Goal: Task Accomplishment & Management: Manage account settings

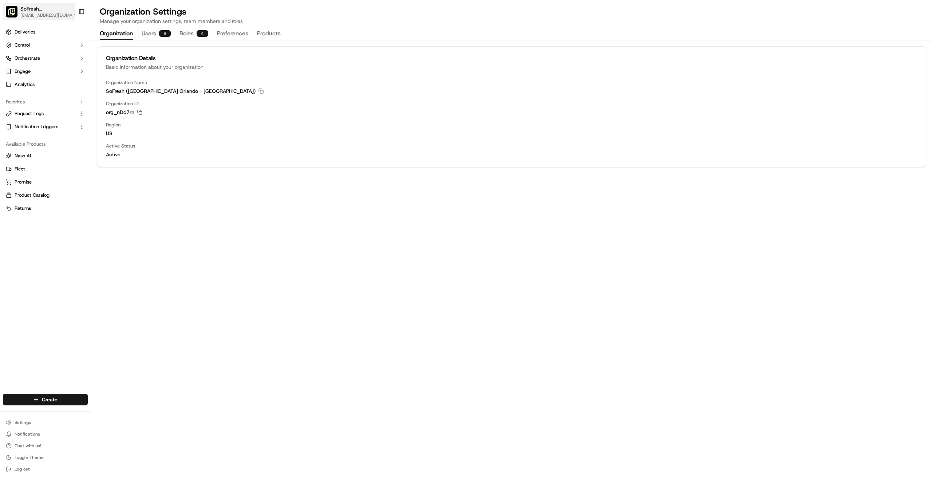
click at [42, 14] on span "[EMAIL_ADDRESS][DOMAIN_NAME]" at bounding box center [50, 15] width 60 height 6
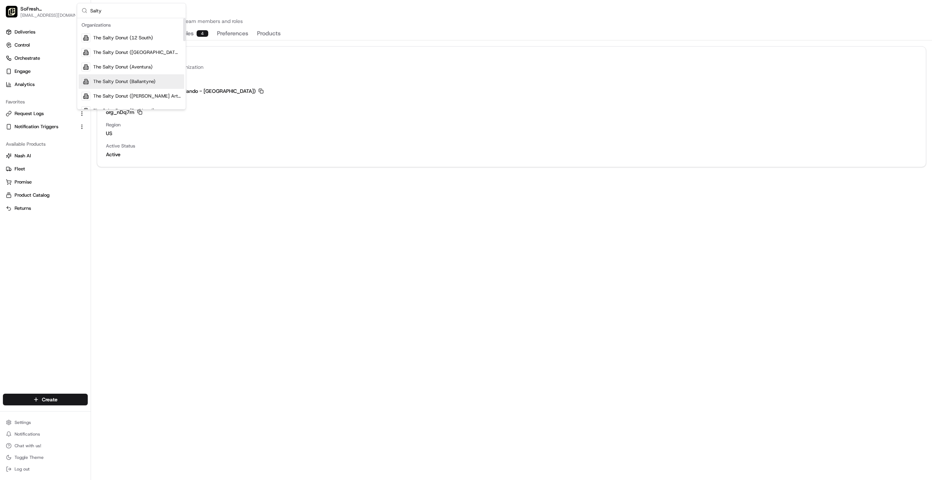
type input "Salty"
click at [139, 82] on span "The Salty Donut (Ballantyne)" at bounding box center [124, 81] width 62 height 7
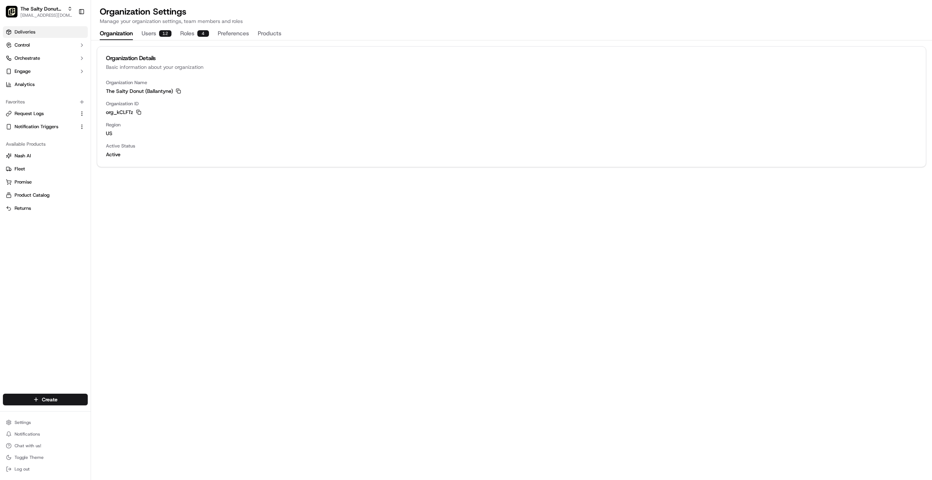
click at [29, 29] on span "Deliveries" at bounding box center [25, 32] width 21 height 7
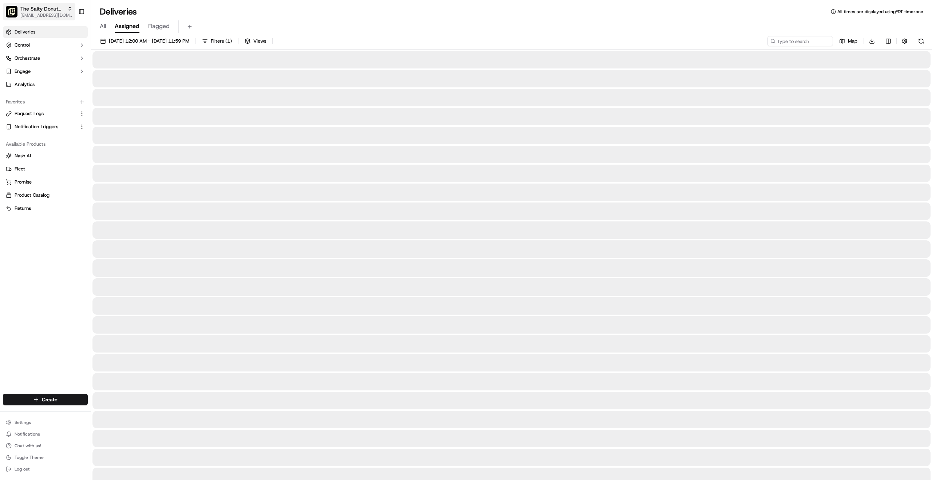
click at [32, 11] on span "The Salty Donut (Ballantyne)" at bounding box center [42, 8] width 44 height 7
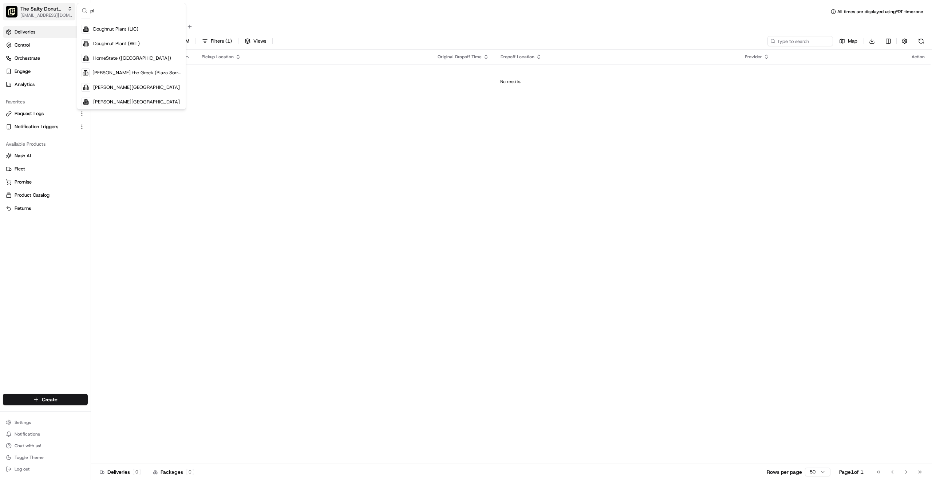
scroll to position [213, 0]
type input "p"
type input "Salty"
click at [119, 65] on span "The Salty Donut ([GEOGRAPHIC_DATA])" at bounding box center [137, 64] width 88 height 7
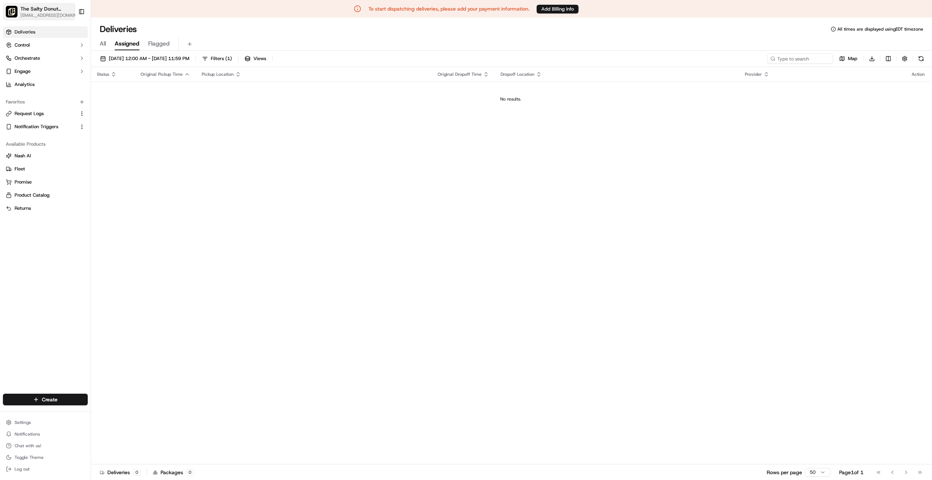
click at [40, 10] on span "The Salty Donut ([GEOGRAPHIC_DATA])" at bounding box center [47, 8] width 54 height 7
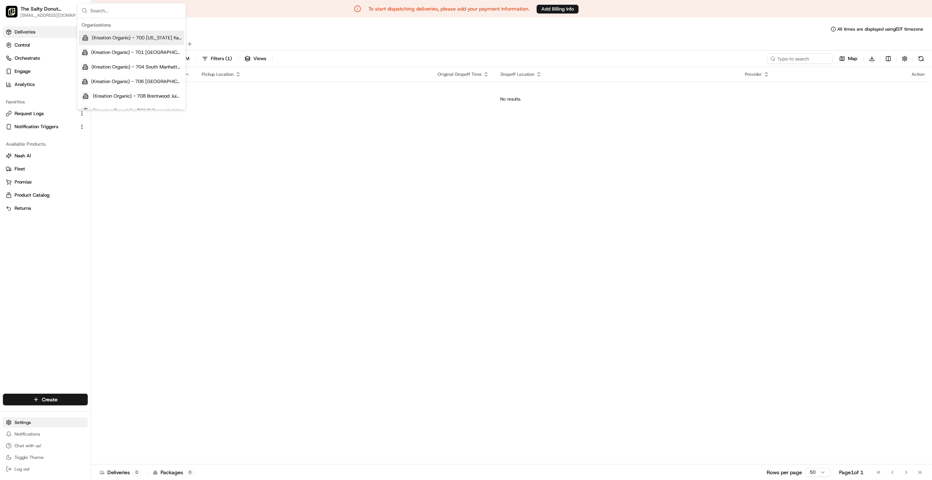
click at [23, 420] on html "To start dispatching deliveries, please add your payment information. Add Billi…" at bounding box center [466, 240] width 932 height 480
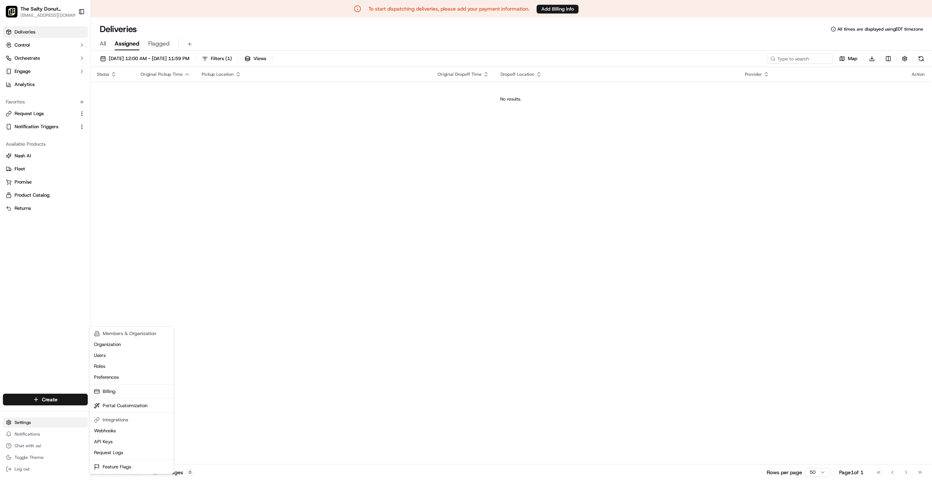
click at [25, 423] on html "To start dispatching deliveries, please add your payment information. Add Billi…" at bounding box center [466, 240] width 932 height 480
click at [104, 345] on link "Organization" at bounding box center [131, 344] width 81 height 11
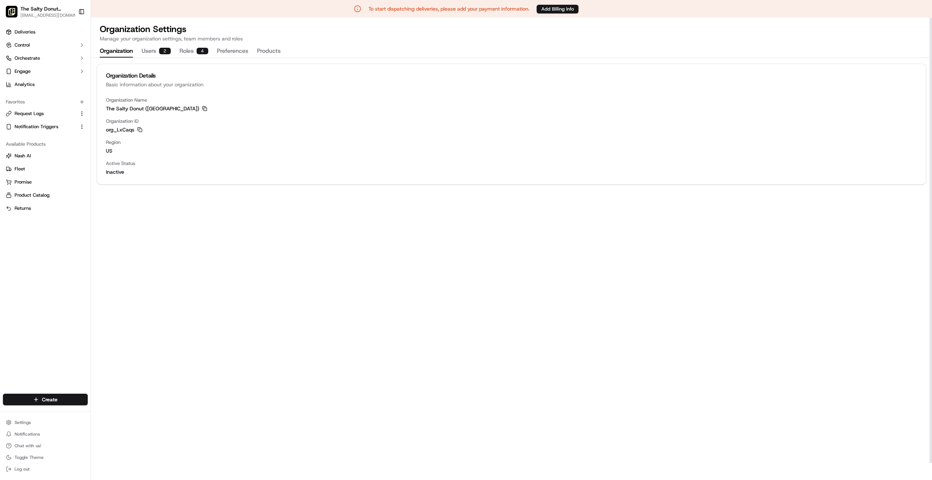
click at [204, 108] on rect "button" at bounding box center [205, 109] width 3 height 3
click at [148, 52] on button "Users 2" at bounding box center [156, 51] width 29 height 12
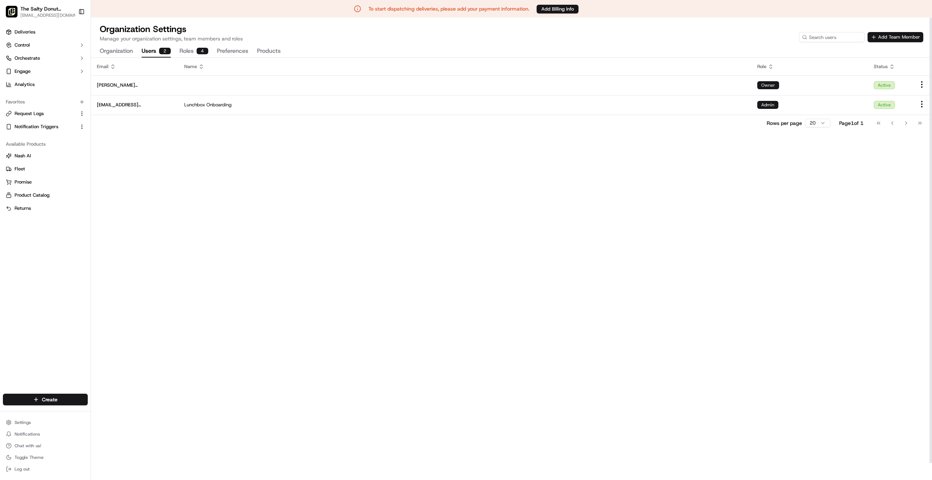
click at [892, 37] on button "Add Team Member" at bounding box center [896, 37] width 56 height 10
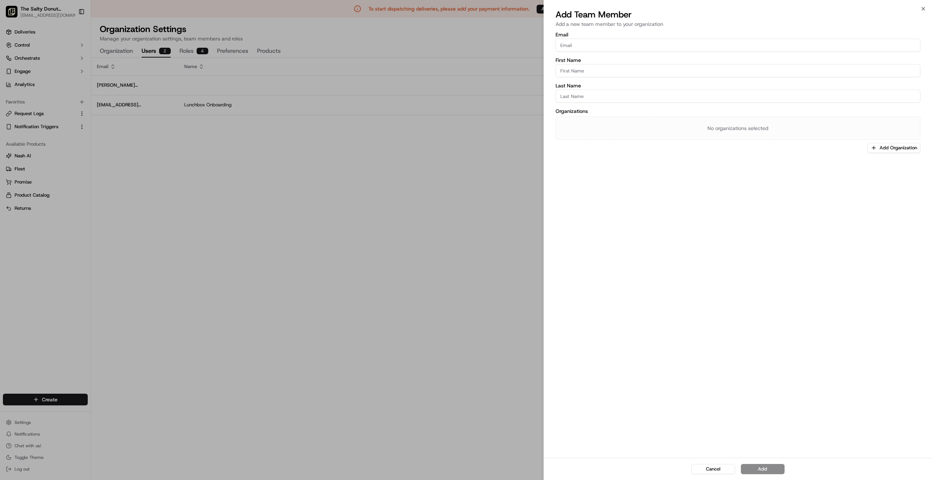
click at [571, 45] on input "Email" at bounding box center [738, 45] width 365 height 13
paste input "[EMAIL_ADDRESS][PERSON_NAME][DOMAIN_NAME]"
type input "[EMAIL_ADDRESS][PERSON_NAME][DOMAIN_NAME]"
click at [595, 88] on div "Last Name" at bounding box center [738, 93] width 365 height 20
click at [579, 70] on input "First Name" at bounding box center [738, 70] width 365 height 13
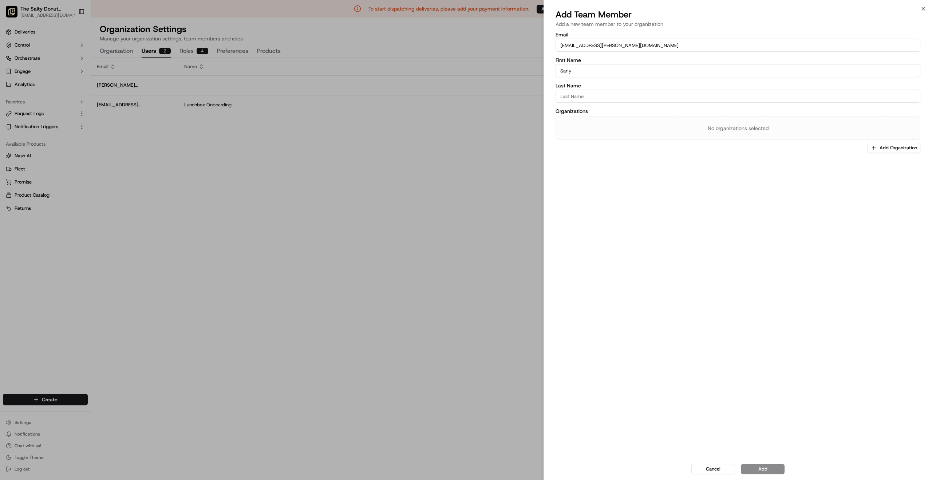
type input "Sarly"
drag, startPoint x: 703, startPoint y: 51, endPoint x: 685, endPoint y: 58, distance: 20.1
click at [703, 50] on input "[EMAIL_ADDRESS][PERSON_NAME][DOMAIN_NAME]" at bounding box center [738, 45] width 365 height 13
click at [587, 100] on input "Last Name" at bounding box center [738, 96] width 365 height 13
type input "[PERSON_NAME]"
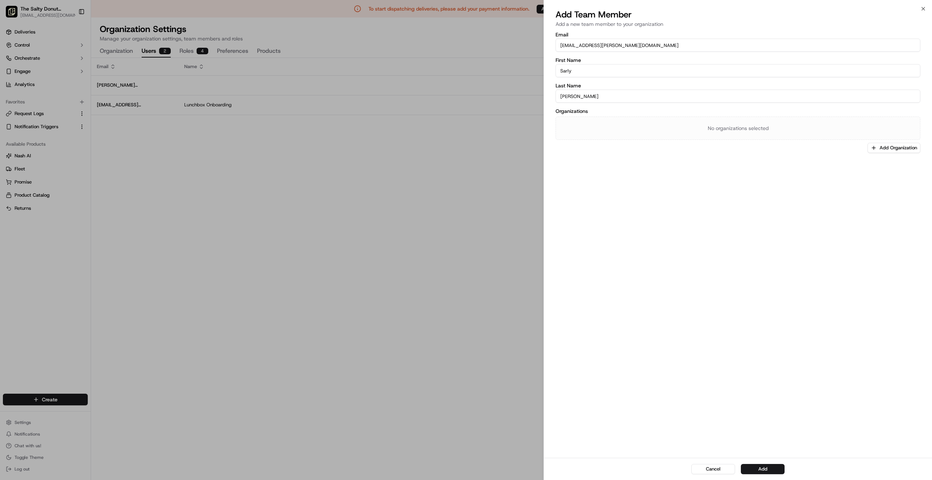
click at [635, 207] on div "Email sarly.robleto@saltydonut.com First Name Sarly Last Name Roberto Organizat…" at bounding box center [738, 244] width 388 height 427
click at [889, 151] on button "Add Organization" at bounding box center [894, 148] width 53 height 10
click at [892, 186] on span "The Salty Donut ([GEOGRAPHIC_DATA])" at bounding box center [884, 186] width 90 height 7
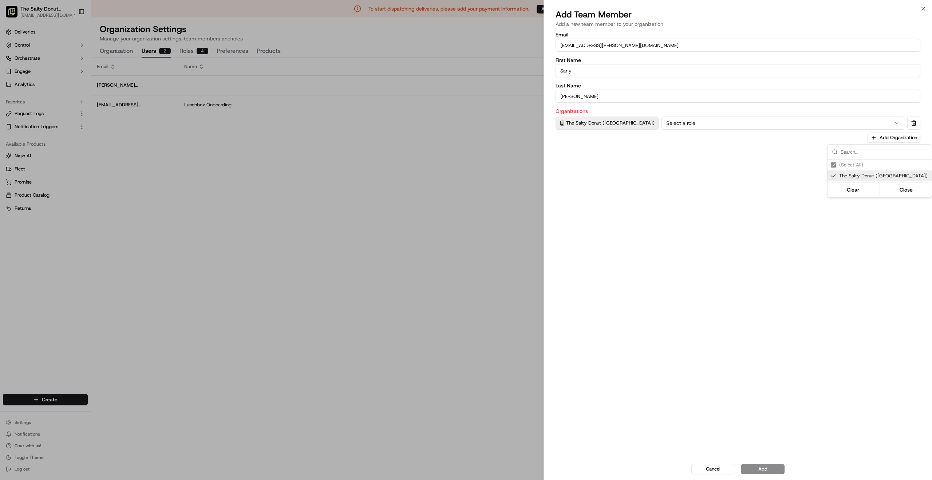
click at [662, 206] on div at bounding box center [466, 240] width 932 height 480
click at [768, 469] on div "Cancel Add" at bounding box center [738, 469] width 388 height 22
drag, startPoint x: 571, startPoint y: 111, endPoint x: 588, endPoint y: 119, distance: 18.3
click at [573, 111] on label "Organizations" at bounding box center [738, 110] width 365 height 5
click at [672, 129] on button "Select a role" at bounding box center [782, 122] width 243 height 13
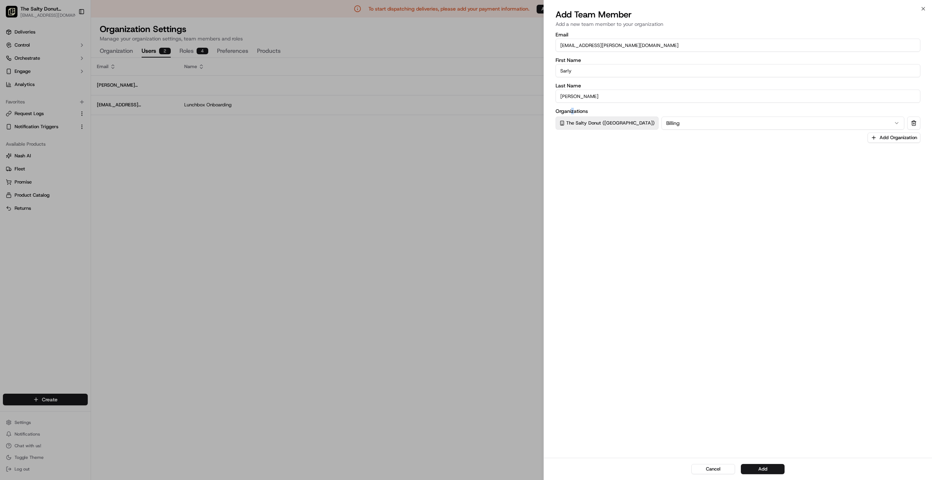
drag, startPoint x: 766, startPoint y: 470, endPoint x: 774, endPoint y: 467, distance: 9.0
click at [766, 470] on button "Add" at bounding box center [763, 469] width 44 height 10
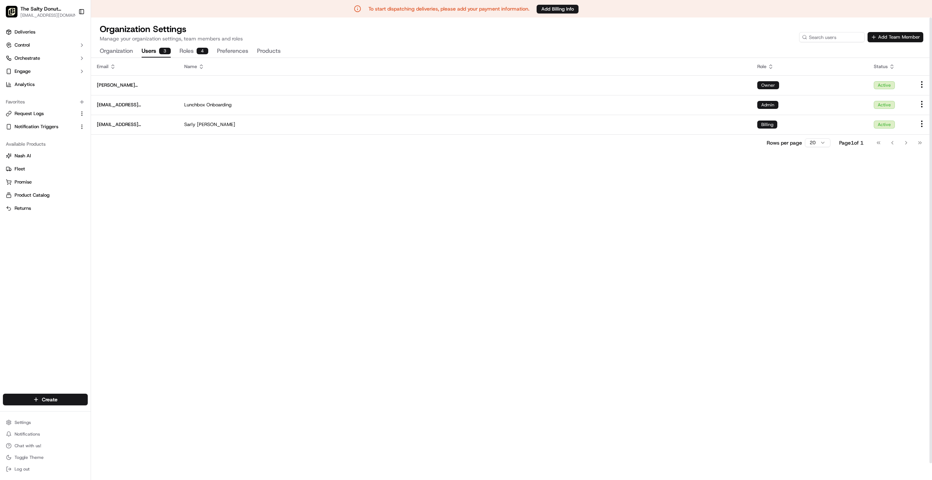
click at [887, 38] on button "Add Team Member" at bounding box center [896, 37] width 56 height 10
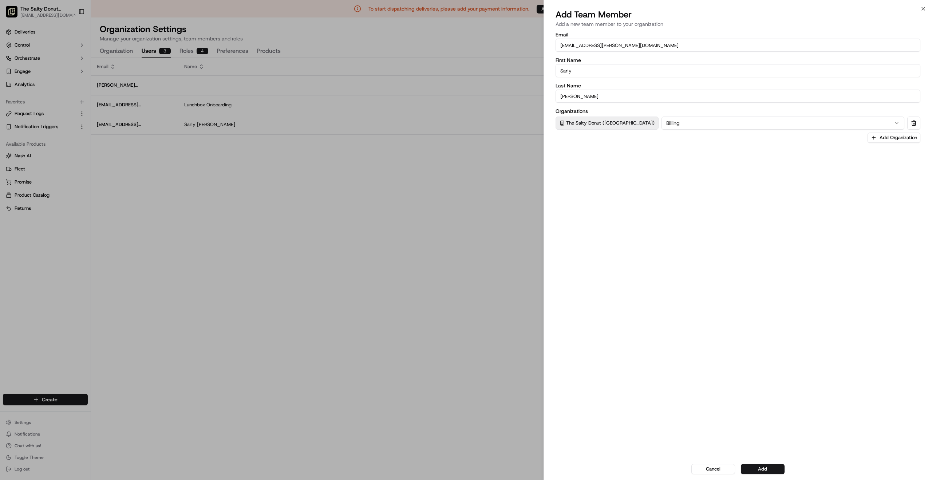
click at [607, 45] on input "[EMAIL_ADDRESS][PERSON_NAME][DOMAIN_NAME]" at bounding box center [738, 45] width 365 height 13
paste input "Abigail.Martinez"
click at [582, 72] on input "Sarly" at bounding box center [738, 70] width 365 height 13
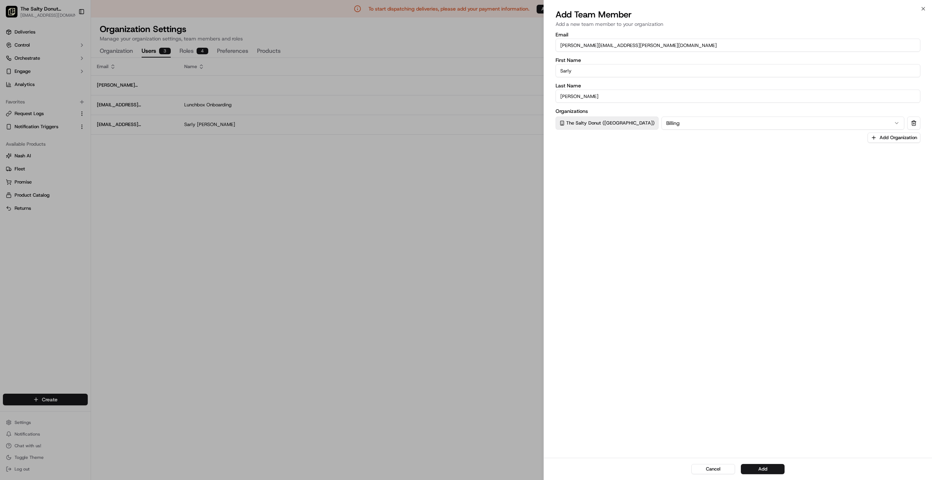
click at [564, 45] on input "Abigail.Martinez@saltydonut.com" at bounding box center [738, 45] width 365 height 13
type input "abigail.martinez@saltydonut.com"
click at [577, 74] on input "Sarly" at bounding box center [738, 70] width 365 height 13
type input "Abigail"
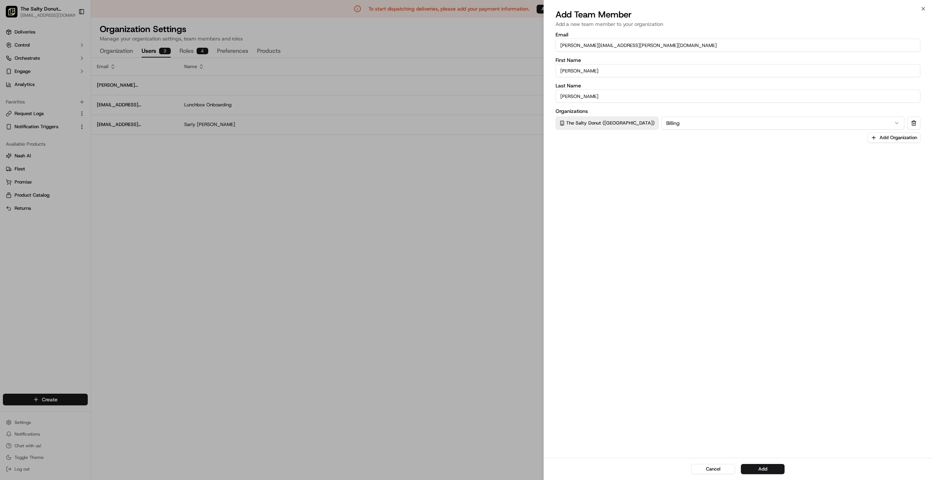
click at [740, 83] on label "Last Name" at bounding box center [738, 85] width 365 height 5
click at [740, 90] on input "[PERSON_NAME]" at bounding box center [738, 96] width 365 height 13
click at [593, 96] on input "[PERSON_NAME]" at bounding box center [738, 96] width 365 height 13
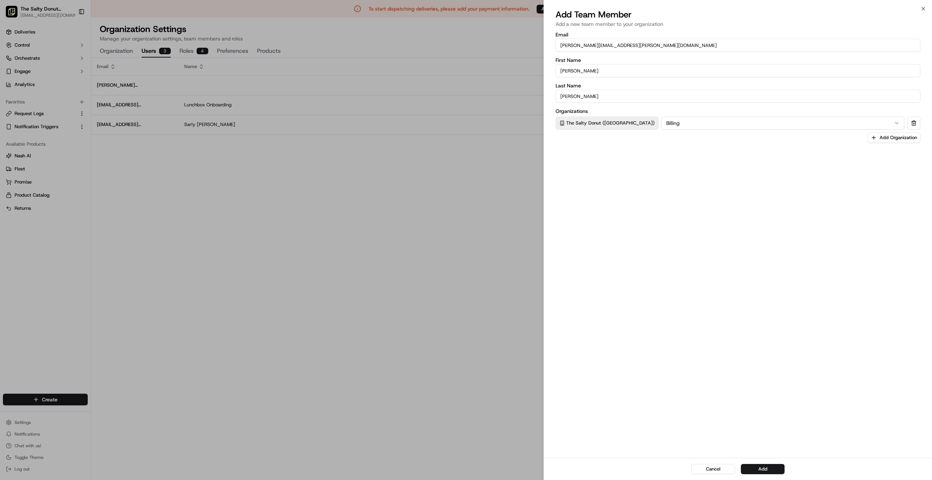
type input "[PERSON_NAME]"
click at [679, 221] on div "Email abigail.martinez@saltydonut.com First Name Abigail Last Name Martinez Org…" at bounding box center [738, 244] width 388 height 427
click at [771, 466] on button "Add" at bounding box center [763, 469] width 44 height 10
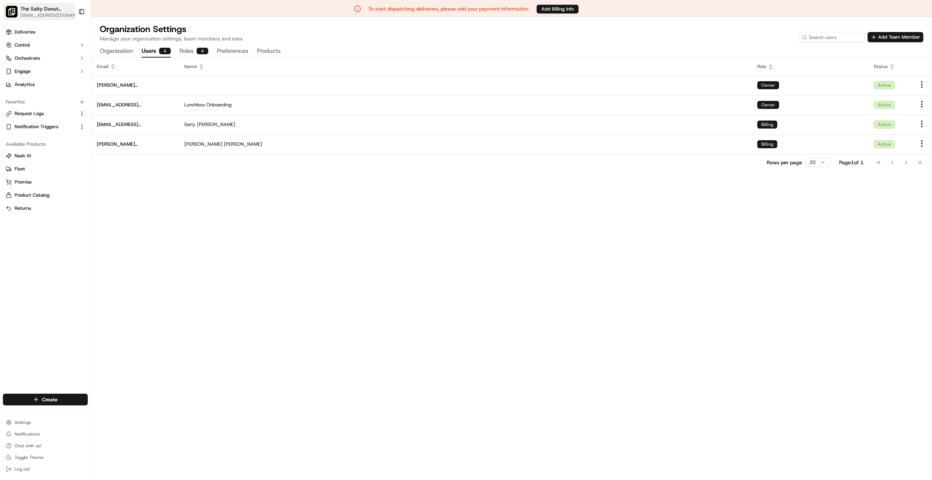
click at [37, 11] on span "The Salty Donut ([GEOGRAPHIC_DATA])" at bounding box center [47, 8] width 54 height 7
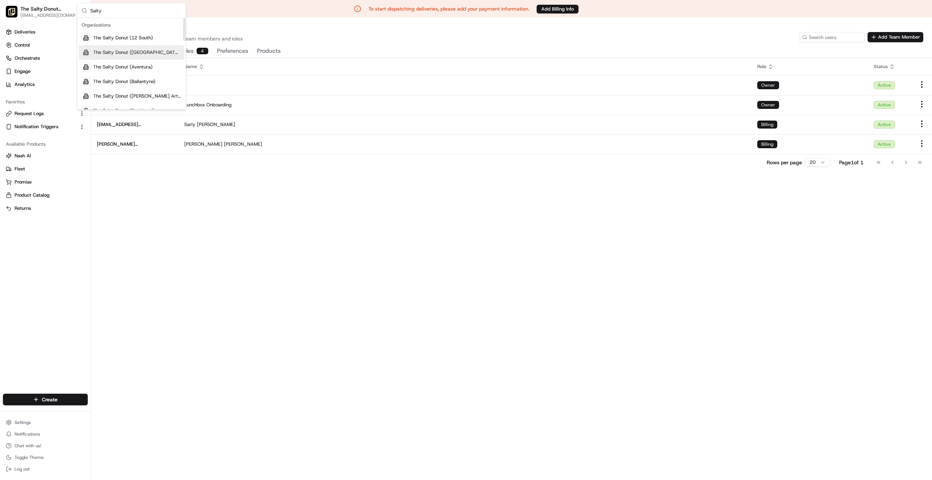
scroll to position [14, 0]
type input "Salty"
click at [134, 68] on span "The Salty Donut (Ballantyne)" at bounding box center [124, 67] width 62 height 7
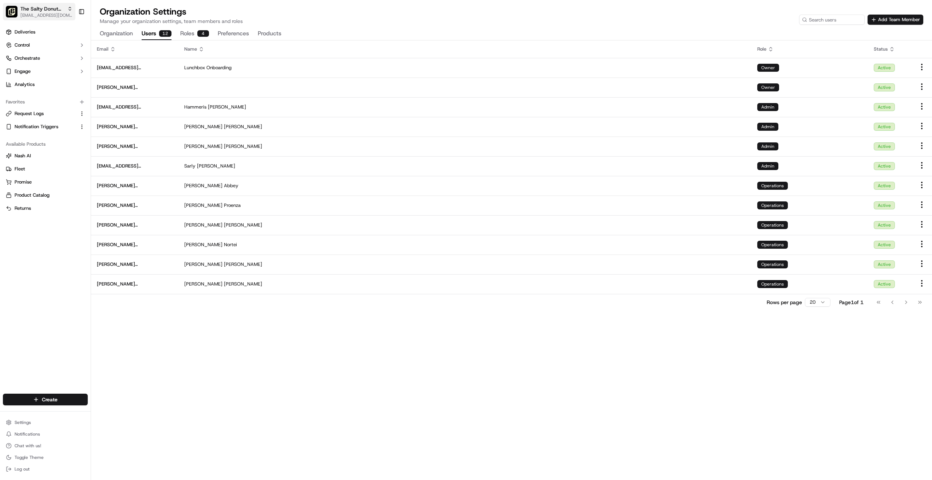
click at [38, 10] on span "The Salty Donut (Ballantyne)" at bounding box center [42, 8] width 44 height 7
type input "Virginia"
click at [139, 37] on span "The Salty Donut ([US_STATE][GEOGRAPHIC_DATA])" at bounding box center [136, 38] width 90 height 7
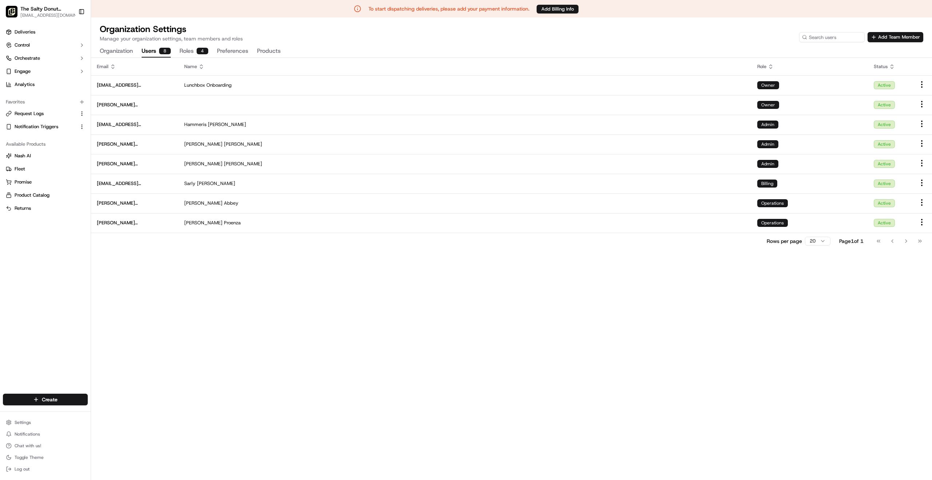
scroll to position [17, 0]
click at [33, 8] on span "The Salty Donut ([US_STATE][GEOGRAPHIC_DATA])" at bounding box center [46, 8] width 52 height 7
click at [38, 419] on html "To start dispatching deliveries, please add your payment information. Add Billi…" at bounding box center [466, 240] width 932 height 480
click at [118, 345] on link "Organization" at bounding box center [131, 344] width 81 height 11
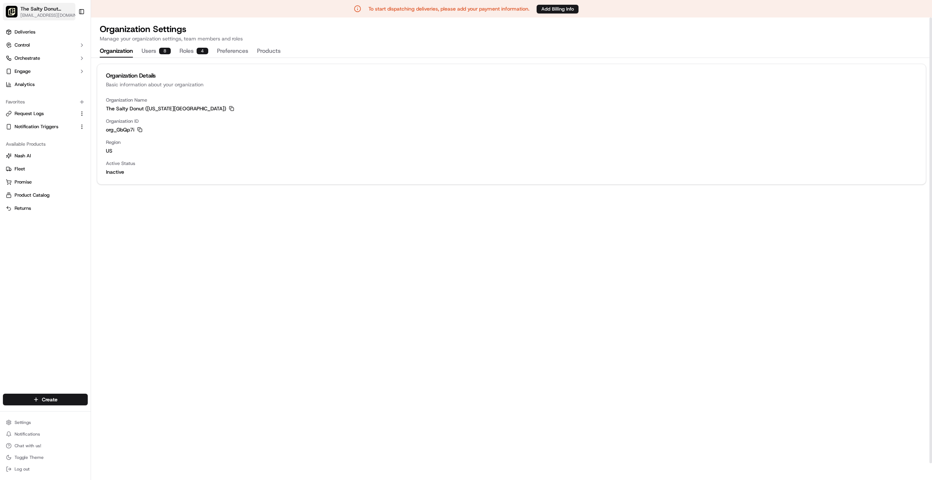
click at [40, 11] on span "The Salty Donut ([US_STATE][GEOGRAPHIC_DATA])" at bounding box center [46, 8] width 52 height 7
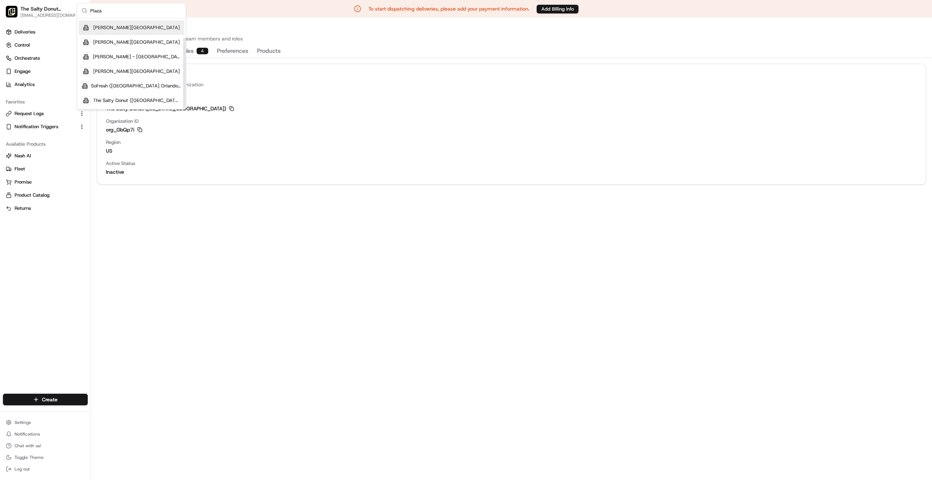
scroll to position [1, 0]
type input "Plaza"
click at [135, 100] on span "The Salty Donut ([GEOGRAPHIC_DATA])" at bounding box center [137, 100] width 88 height 7
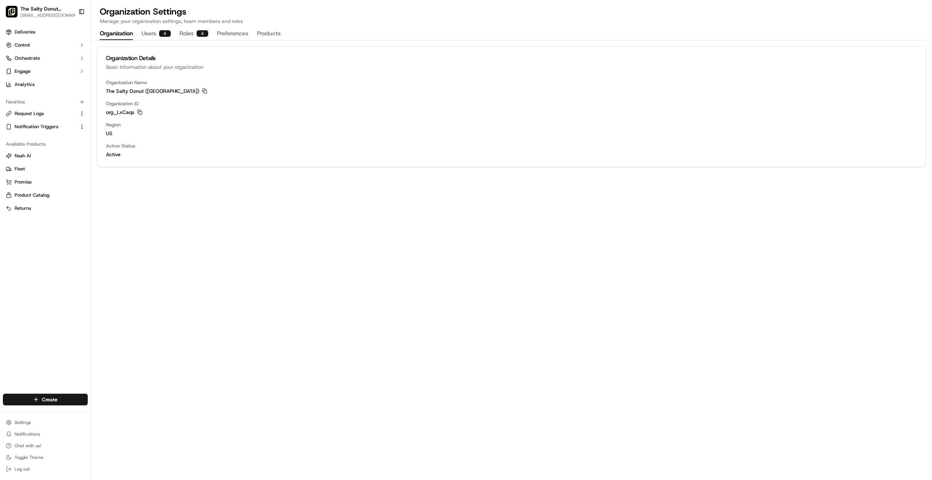
scroll to position [0, 0]
click at [37, 13] on span "[EMAIL_ADDRESS][DOMAIN_NAME]" at bounding box center [51, 15] width 62 height 6
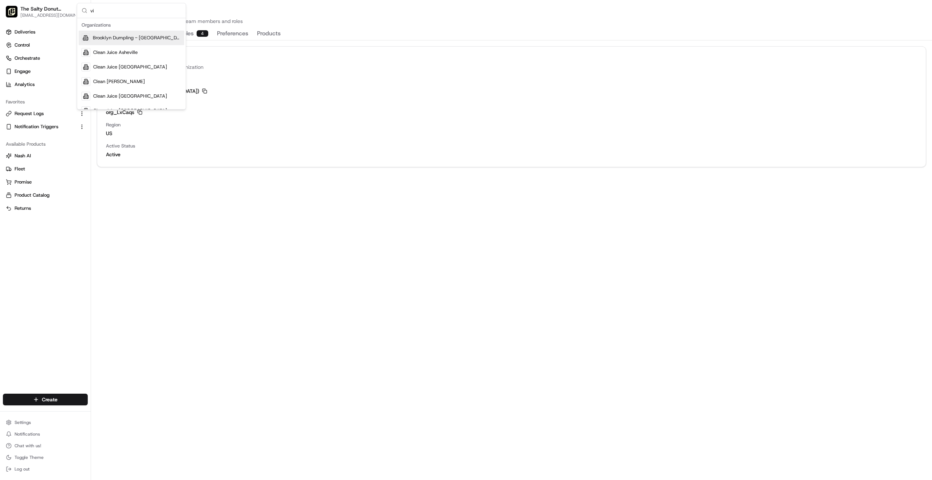
type input "v"
type input "ball"
click at [146, 51] on span "The Salty Donut (Ballantyne)" at bounding box center [124, 52] width 62 height 7
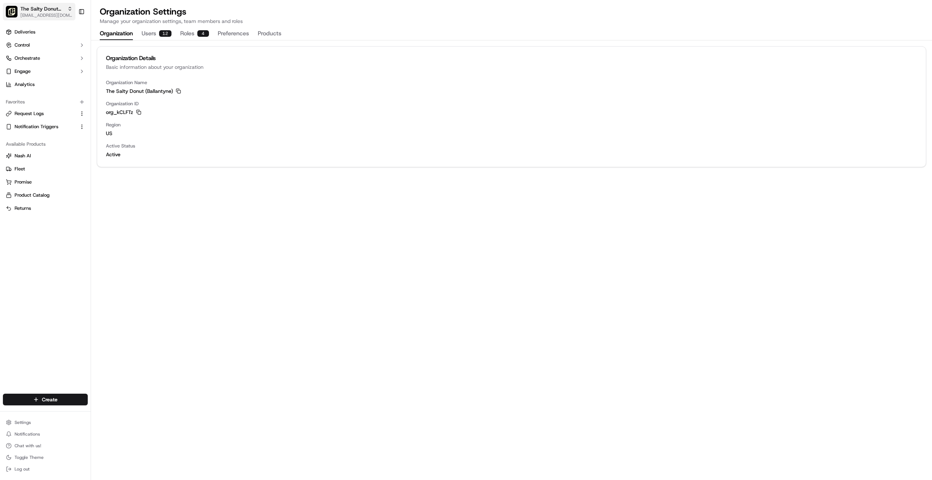
click at [41, 13] on span "[EMAIL_ADDRESS][DOMAIN_NAME]" at bounding box center [46, 15] width 52 height 6
